Goal: Task Accomplishment & Management: Use online tool/utility

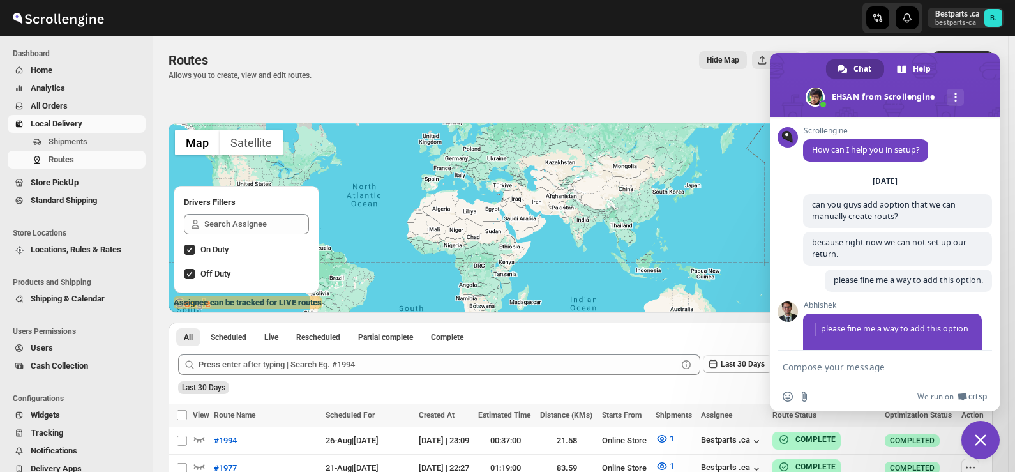
scroll to position [1679, 0]
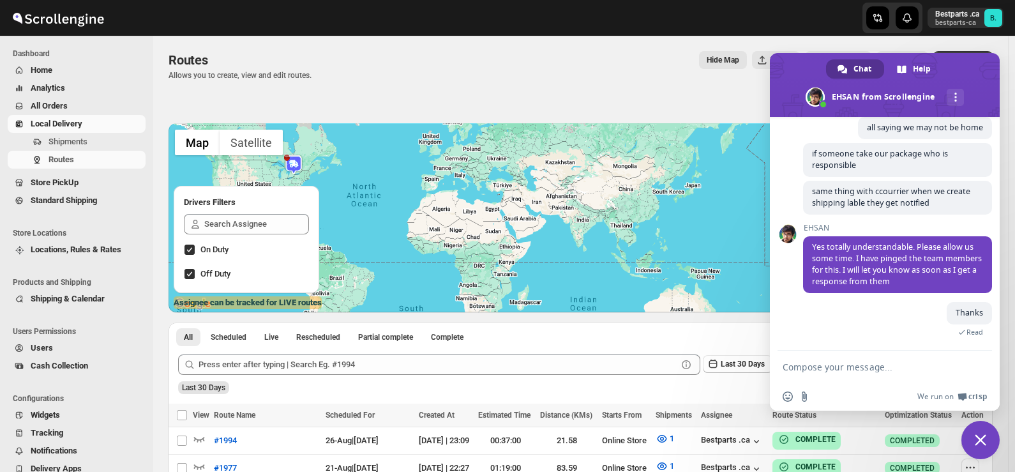
click at [985, 437] on span "Close chat" at bounding box center [980, 439] width 11 height 11
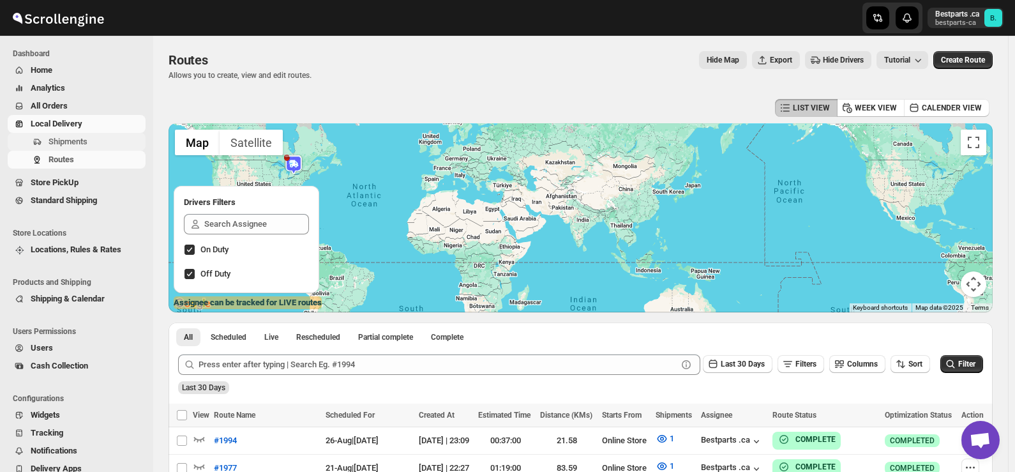
click at [78, 143] on span "Shipments" at bounding box center [68, 142] width 39 height 10
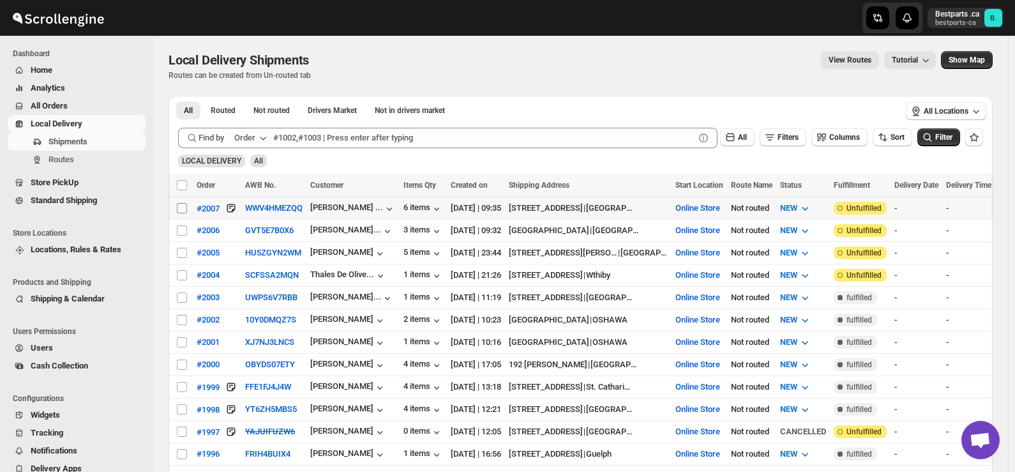
click at [184, 209] on input "Select shipment" at bounding box center [182, 208] width 10 height 10
checkbox input "true"
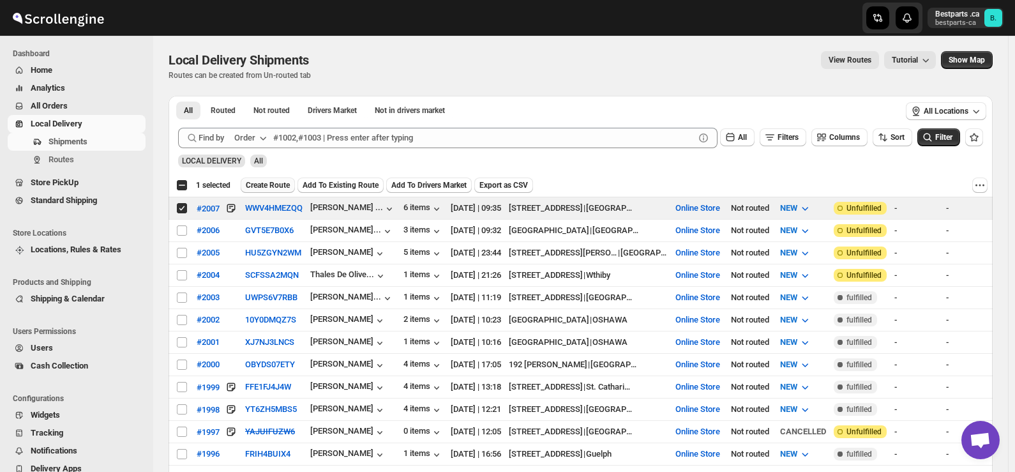
click at [266, 181] on span "Create Route" at bounding box center [268, 185] width 44 height 10
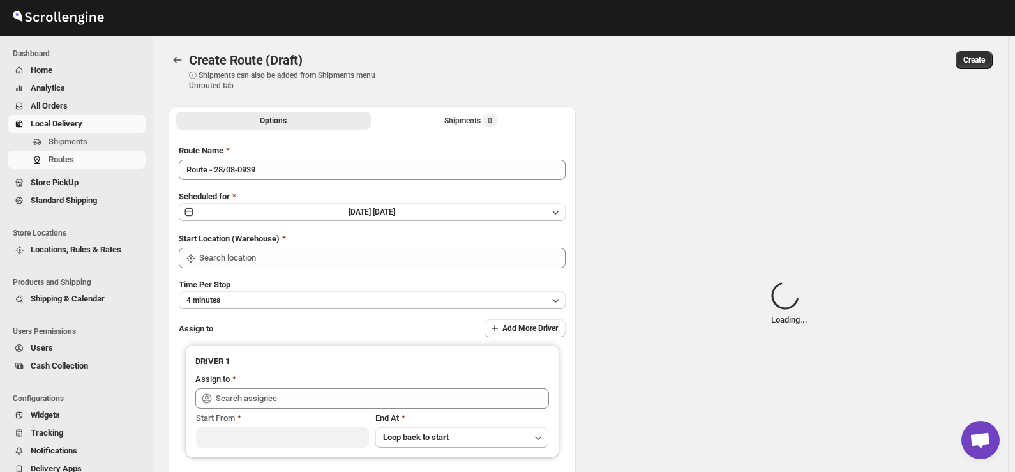
type input "Route - 28/08-0939"
type input "Online Store"
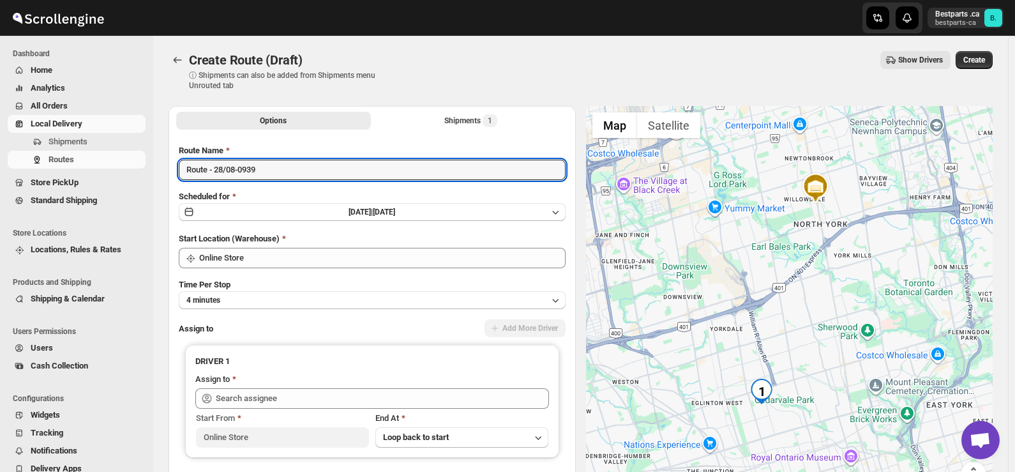
drag, startPoint x: 293, startPoint y: 168, endPoint x: 155, endPoint y: 170, distance: 137.9
click at [155, 170] on div "Create Route (Draft). This page is ready Create Route (Draft) ⓘ Shipments can a…" at bounding box center [580, 288] width 855 height 504
paste input "#2007"
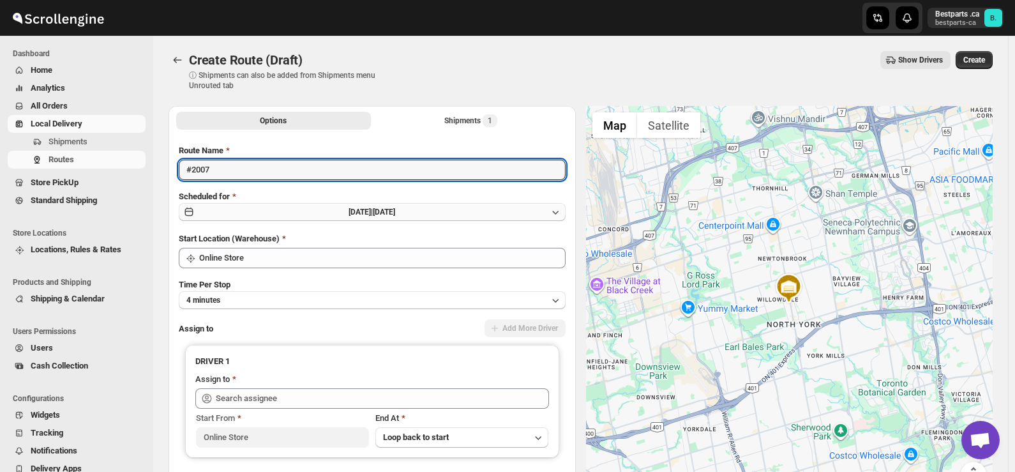
type input "#2007"
click at [350, 211] on span "[DATE] |" at bounding box center [361, 211] width 24 height 9
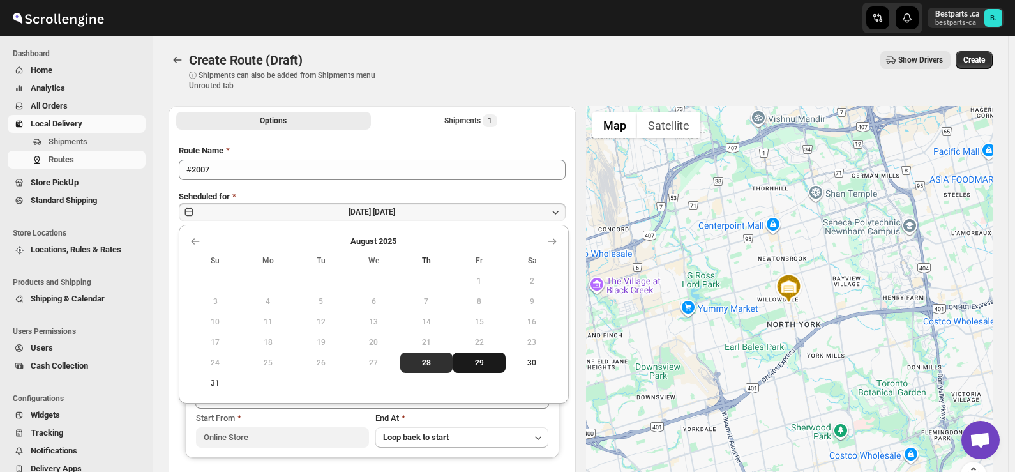
click at [498, 358] on span "29" at bounding box center [479, 362] width 43 height 10
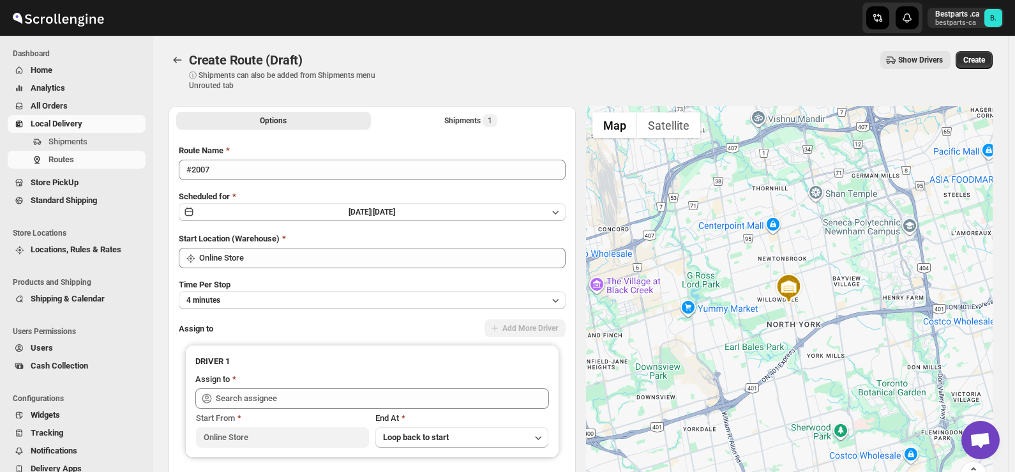
click at [432, 88] on div "Create Route (Draft) ⓘ Shipments can also be added from Shipments menu Unrouted…" at bounding box center [581, 71] width 824 height 40
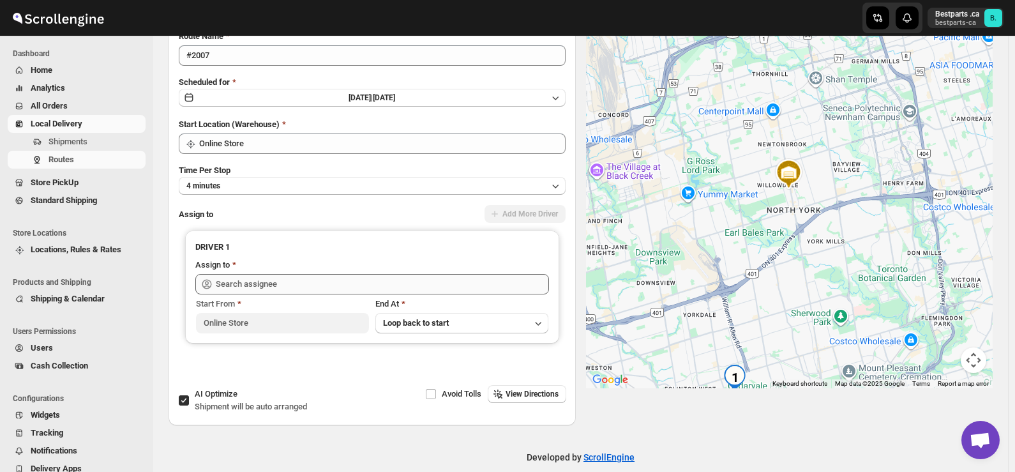
scroll to position [130, 0]
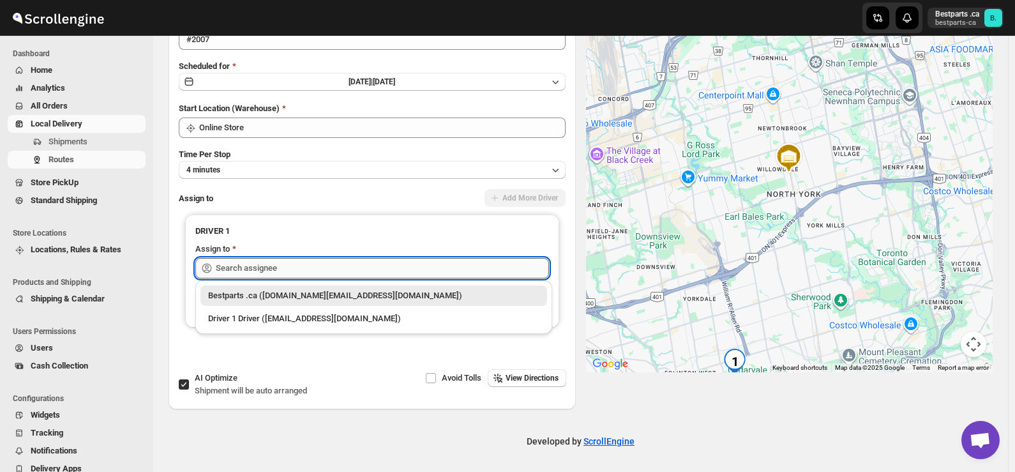
click at [340, 269] on input "text" at bounding box center [382, 268] width 333 height 20
click at [289, 293] on div "Bestparts .ca ([DOMAIN_NAME][EMAIL_ADDRESS][DOMAIN_NAME])" at bounding box center [373, 295] width 331 height 13
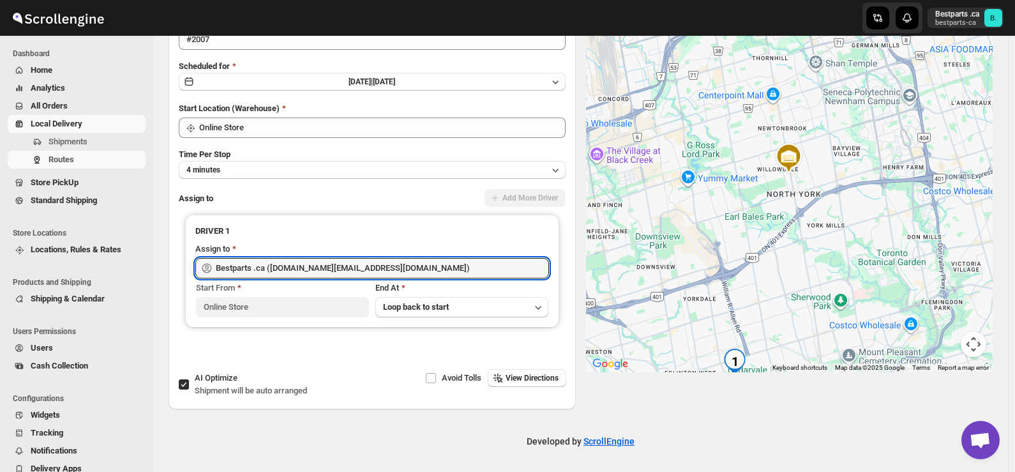
type input "Bestparts .ca ([DOMAIN_NAME][EMAIL_ADDRESS][DOMAIN_NAME])"
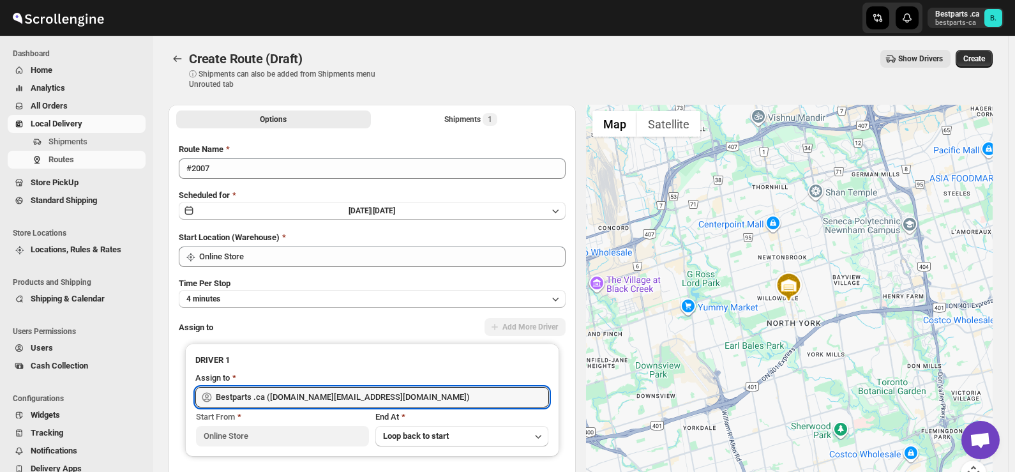
scroll to position [0, 0]
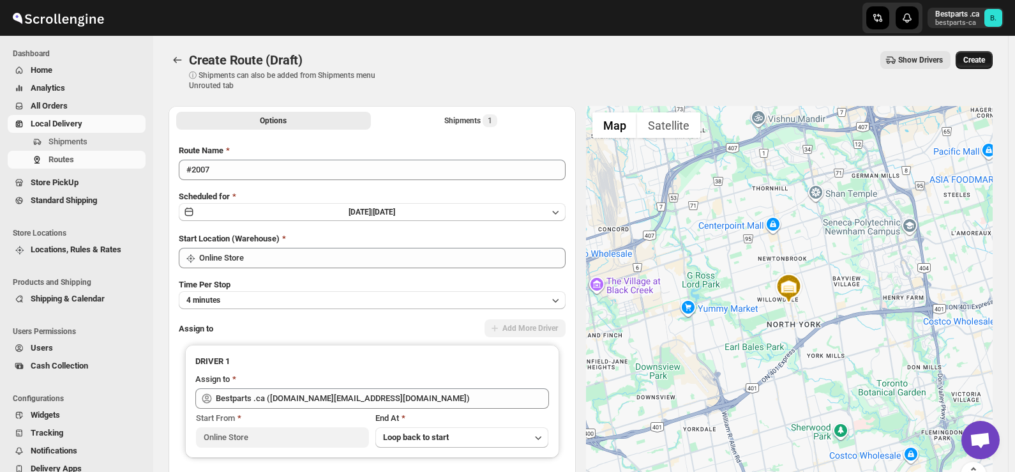
click at [975, 56] on span "Create" at bounding box center [974, 60] width 22 height 10
